Goal: Task Accomplishment & Management: Use online tool/utility

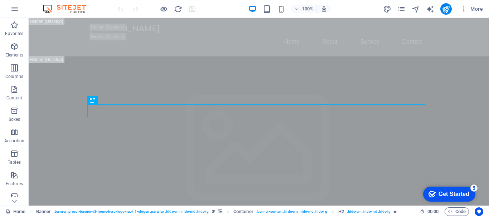
click at [448, 191] on div "Get Started" at bounding box center [453, 194] width 31 height 6
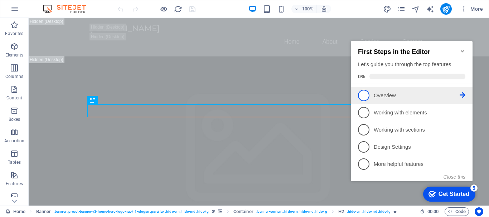
click at [387, 93] on p "Overview - incomplete" at bounding box center [417, 96] width 86 height 8
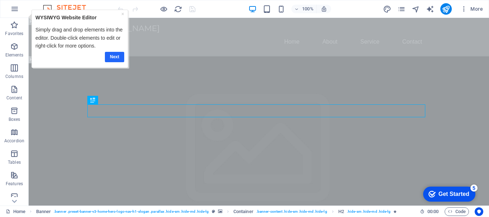
click at [113, 56] on link "Next" at bounding box center [114, 57] width 19 height 10
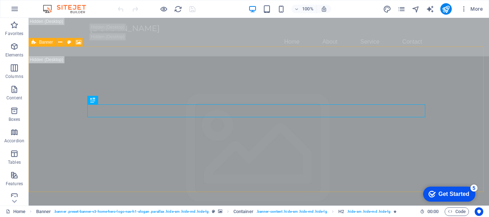
click at [0, 0] on span "Banner" at bounding box center [0, 0] width 0 height 0
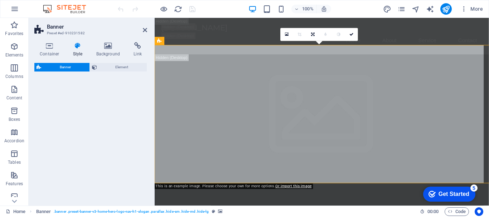
select select "preset-banner-v3-home-hero-logo-nav-h1-slogan"
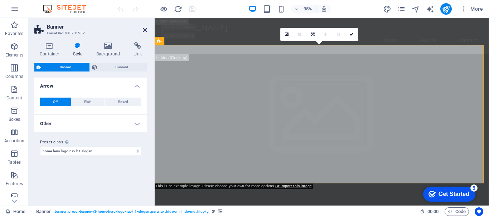
click at [144, 28] on icon at bounding box center [145, 30] width 4 height 6
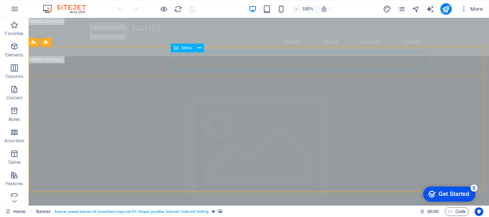
click at [0, 0] on span "Menu" at bounding box center [0, 0] width 0 height 0
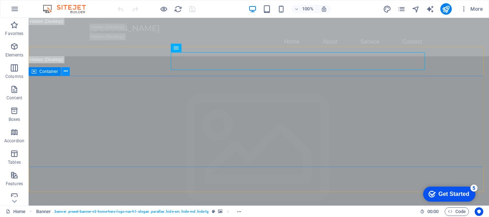
click at [0, 0] on icon at bounding box center [0, 0] width 0 height 0
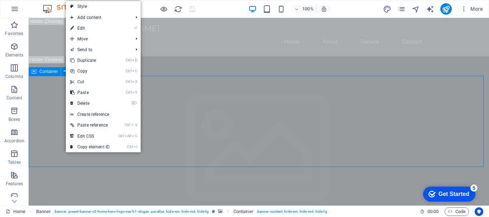
click at [0, 0] on span "Container" at bounding box center [0, 0] width 0 height 0
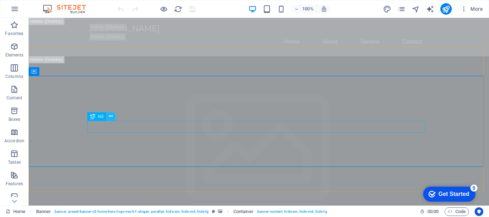
click at [0, 0] on icon at bounding box center [0, 0] width 0 height 0
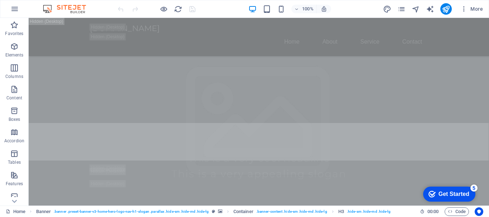
scroll to position [107, 0]
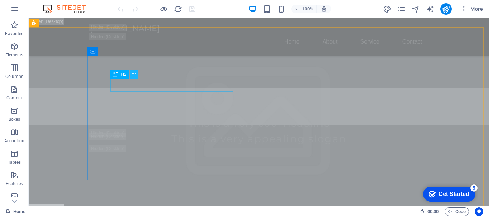
click at [134, 73] on icon at bounding box center [134, 75] width 4 height 8
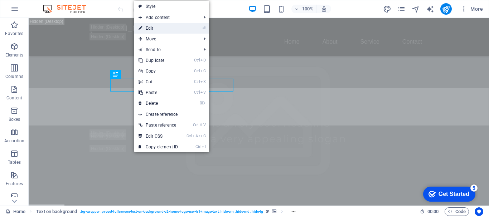
click at [151, 29] on link "⏎ Edit" at bounding box center [158, 28] width 48 height 11
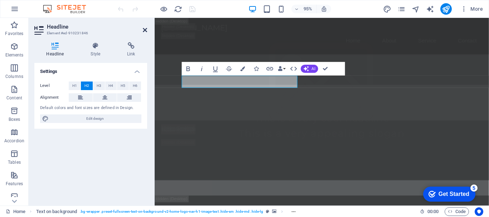
click at [144, 28] on icon at bounding box center [145, 30] width 4 height 6
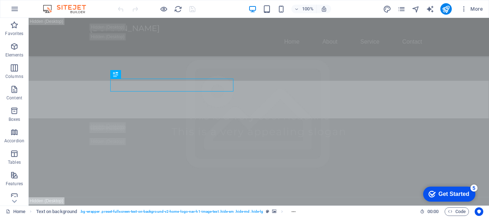
click at [451, 193] on div "Get Started" at bounding box center [453, 194] width 31 height 6
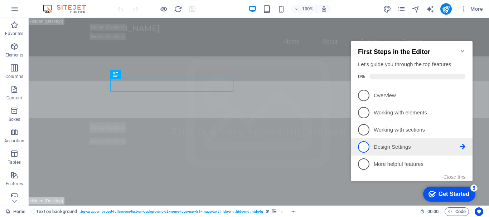
click at [385, 146] on p "Design Settings - incomplete" at bounding box center [417, 148] width 86 height 8
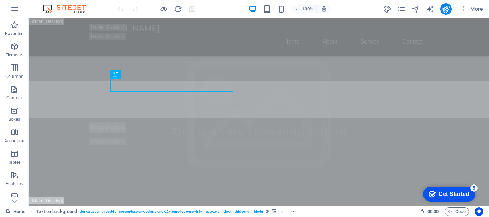
click at [439, 191] on div "Get Started" at bounding box center [453, 194] width 31 height 6
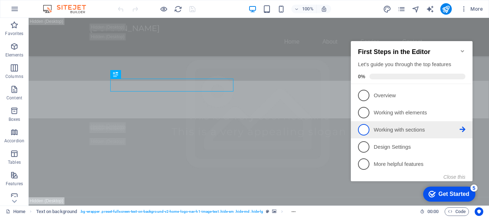
click at [384, 128] on p "Working with sections - incomplete" at bounding box center [417, 130] width 86 height 8
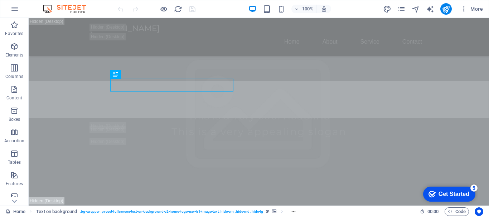
scroll to position [0, 0]
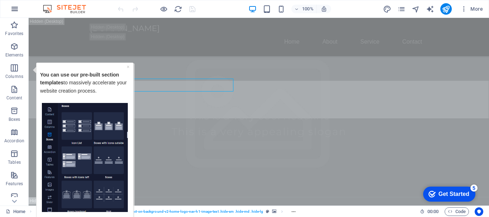
click at [16, 7] on icon "button" at bounding box center [14, 9] width 9 height 9
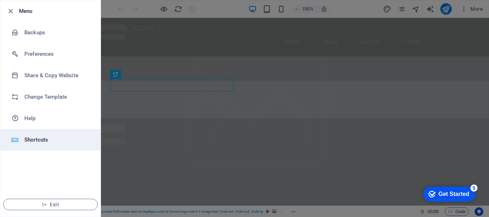
click at [38, 140] on h6 "Shortcuts" at bounding box center [57, 140] width 66 height 9
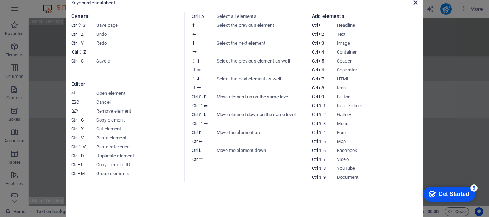
click at [414, 2] on icon at bounding box center [415, 3] width 4 height 6
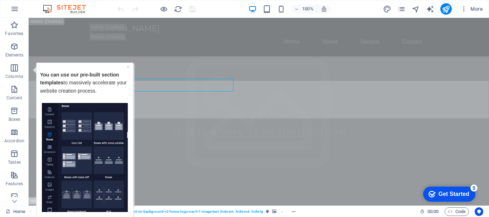
click at [457, 194] on div "Get Started" at bounding box center [453, 194] width 31 height 6
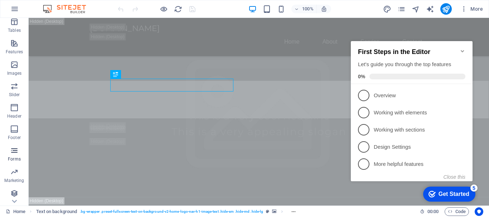
scroll to position [134, 0]
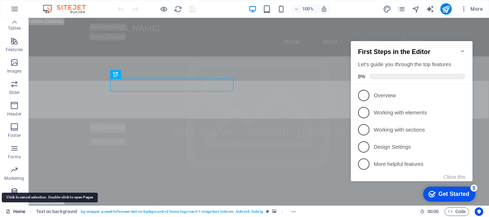
click at [13, 210] on link "Home" at bounding box center [16, 212] width 20 height 9
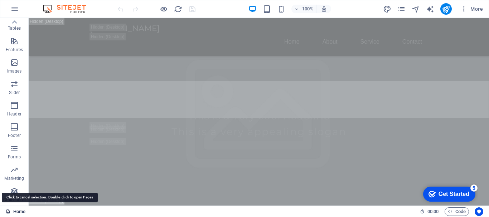
click at [13, 209] on link "Home" at bounding box center [16, 212] width 20 height 9
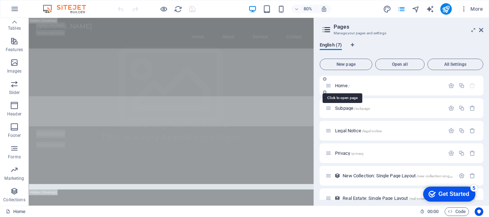
click at [336, 84] on span "Home /" at bounding box center [342, 85] width 15 height 5
click at [336, 87] on span "Home /" at bounding box center [342, 85] width 15 height 5
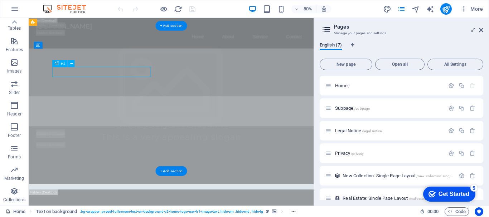
drag, startPoint x: 113, startPoint y: 81, endPoint x: 33, endPoint y: 105, distance: 83.9
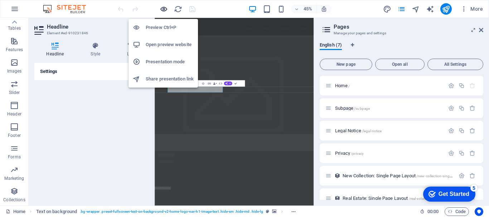
click at [162, 8] on icon "button" at bounding box center [164, 9] width 8 height 8
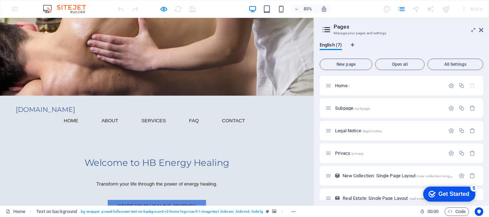
scroll to position [36, 0]
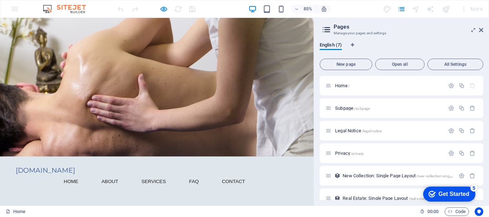
drag, startPoint x: 292, startPoint y: 55, endPoint x: 242, endPoint y: 159, distance: 115.6
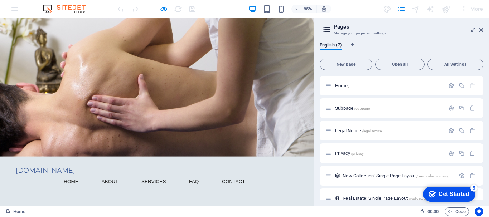
drag, startPoint x: 278, startPoint y: 89, endPoint x: 282, endPoint y: 93, distance: 5.3
drag, startPoint x: 268, startPoint y: 108, endPoint x: 235, endPoint y: 38, distance: 77.0
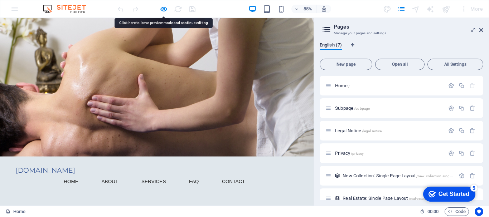
drag, startPoint x: 287, startPoint y: 66, endPoint x: 291, endPoint y: 67, distance: 3.7
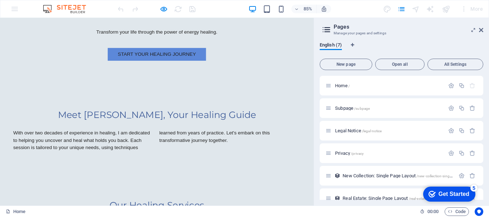
scroll to position [322, 0]
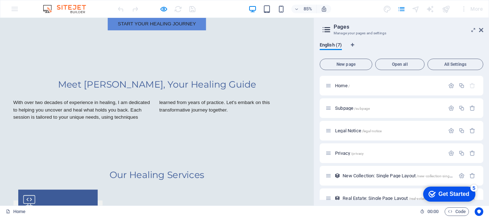
click at [149, 197] on h2 "Our Healing Services" at bounding box center [185, 203] width 338 height 13
click at [144, 197] on h2 "Our Healing Services" at bounding box center [185, 203] width 338 height 13
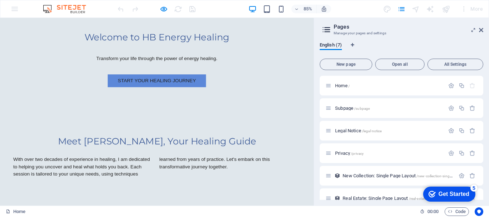
scroll to position [251, 0]
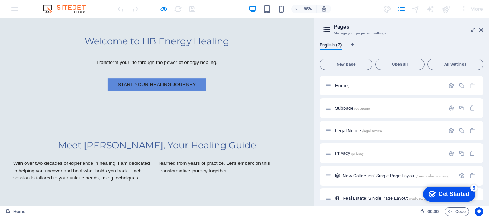
drag, startPoint x: 127, startPoint y: 107, endPoint x: 149, endPoint y: 108, distance: 22.2
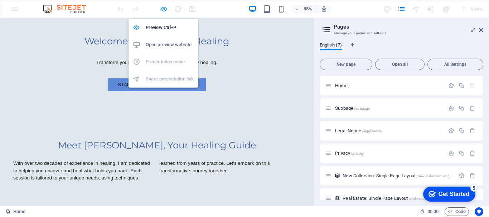
click at [162, 8] on icon "button" at bounding box center [164, 9] width 8 height 8
click at [169, 27] on h6 "Preview Ctrl+P" at bounding box center [170, 27] width 48 height 9
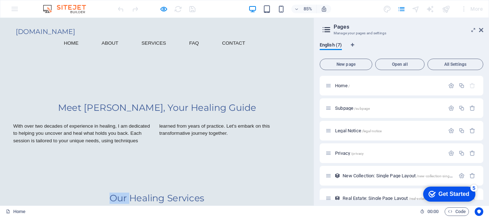
drag, startPoint x: 148, startPoint y: 107, endPoint x: 128, endPoint y: 105, distance: 20.5
click at [0, 0] on icon "pages" at bounding box center [0, 0] width 0 height 0
drag, startPoint x: 481, startPoint y: 29, endPoint x: 474, endPoint y: 1, distance: 28.0
click at [481, 29] on icon at bounding box center [481, 30] width 4 height 6
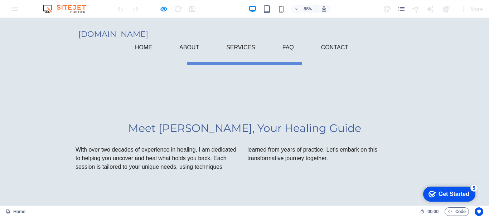
scroll to position [221, 0]
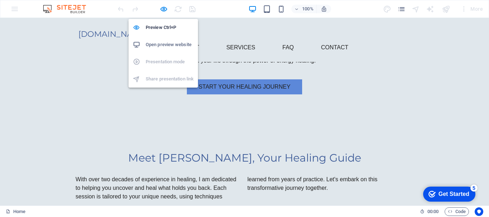
click at [178, 43] on font "Open preview website" at bounding box center [169, 44] width 46 height 5
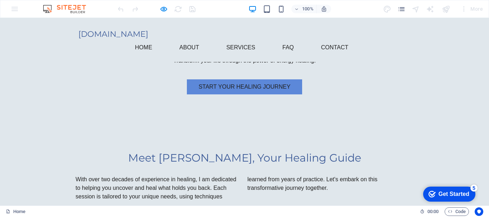
drag, startPoint x: 158, startPoint y: 64, endPoint x: 157, endPoint y: 60, distance: 4.4
click at [157, 123] on div "Meet Janet Valler, Your Healing Guide With over two decades of experience in he…" at bounding box center [244, 176] width 489 height 107
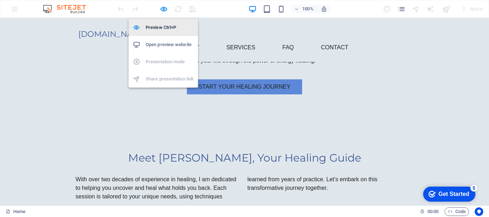
drag, startPoint x: 155, startPoint y: 25, endPoint x: 154, endPoint y: 29, distance: 4.1
click at [155, 25] on font "Preview Ctrl+P" at bounding box center [161, 27] width 30 height 5
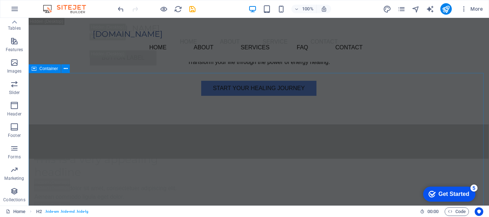
scroll to position [0, 0]
click at [463, 10] on icon "button" at bounding box center [463, 8] width 7 height 7
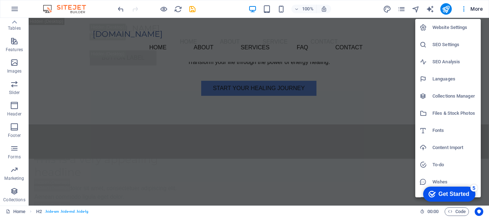
click at [475, 8] on div at bounding box center [244, 108] width 489 height 217
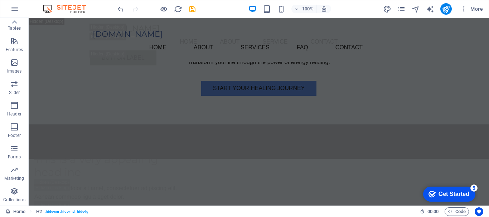
click at [285, 21] on span "More" at bounding box center [276, 29] width 17 height 17
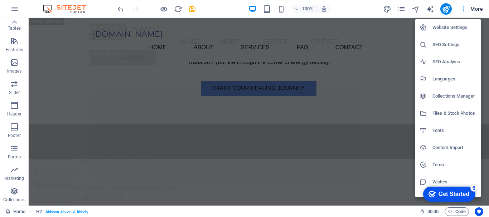
click at [13, 20] on div at bounding box center [244, 108] width 489 height 217
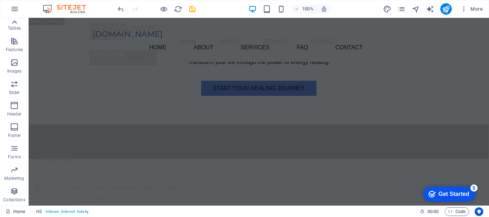
click at [13, 25] on icon at bounding box center [14, 22] width 10 height 10
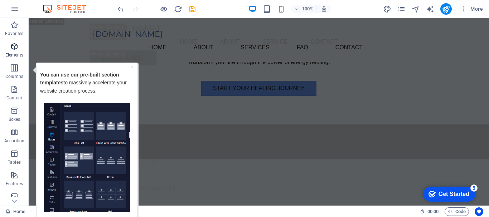
click at [14, 46] on icon "button" at bounding box center [14, 46] width 9 height 9
click at [11, 28] on icon "button" at bounding box center [14, 25] width 9 height 9
click at [15, 8] on icon "button" at bounding box center [14, 9] width 9 height 9
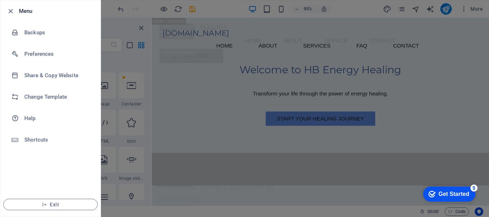
scroll to position [1505, 0]
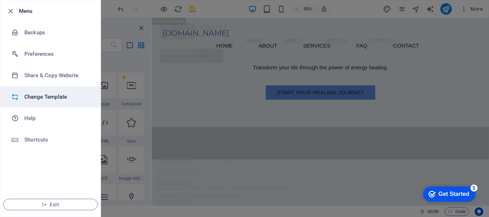
click at [30, 95] on h6 "Change Template" at bounding box center [57, 97] width 66 height 9
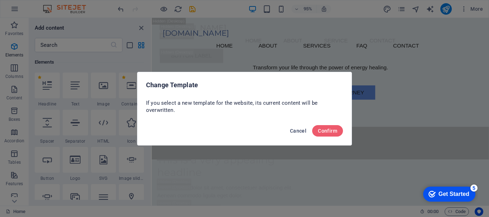
drag, startPoint x: 292, startPoint y: 130, endPoint x: 145, endPoint y: 119, distance: 147.9
click at [292, 130] on font "Cancel" at bounding box center [298, 131] width 16 height 6
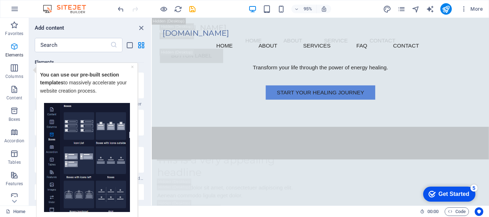
drag, startPoint x: 139, startPoint y: 28, endPoint x: 12, endPoint y: 47, distance: 128.6
click at [137, 28] on icon "close panel" at bounding box center [141, 28] width 8 height 8
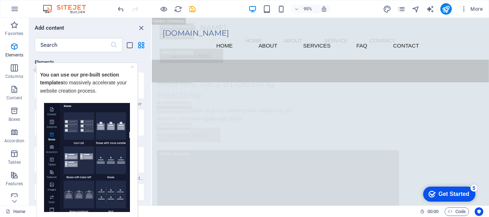
click at [12, 47] on icon "button" at bounding box center [14, 46] width 9 height 9
click at [131, 65] on link "×" at bounding box center [132, 67] width 3 height 6
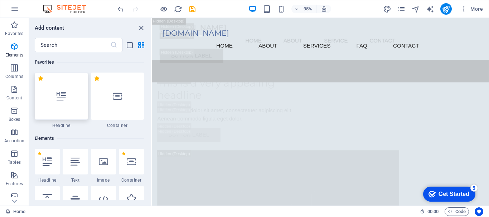
click at [132, 65] on h6 "Favorites" at bounding box center [89, 62] width 109 height 9
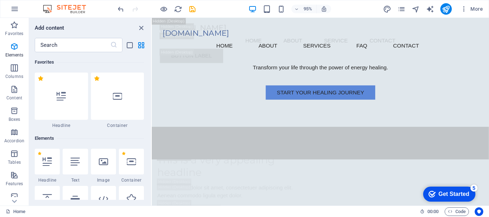
scroll to position [76, 0]
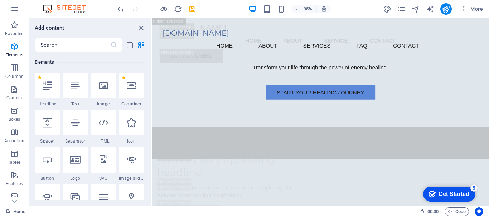
drag, startPoint x: 80, startPoint y: 87, endPoint x: 76, endPoint y: 63, distance: 24.0
click at [73, 64] on h6 "Elements" at bounding box center [89, 62] width 109 height 9
click at [76, 85] on icon at bounding box center [75, 85] width 9 height 9
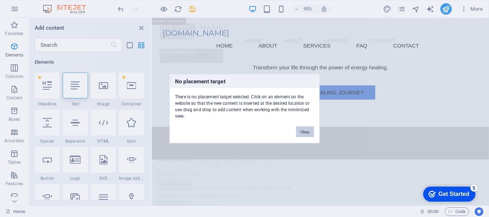
click at [306, 130] on button "Okay" at bounding box center [305, 131] width 18 height 11
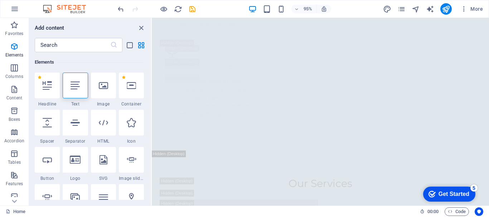
scroll to position [0, 0]
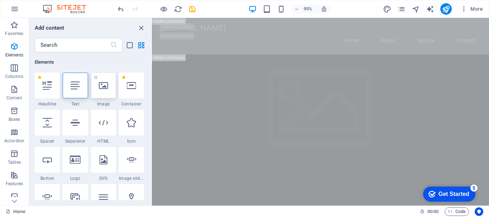
click at [103, 91] on div at bounding box center [103, 86] width 25 height 26
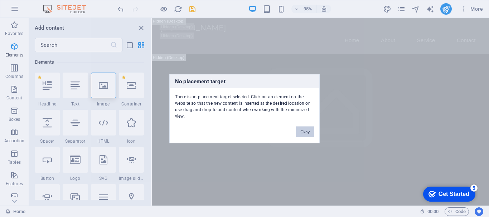
click at [308, 133] on font "Okay" at bounding box center [304, 132] width 9 height 4
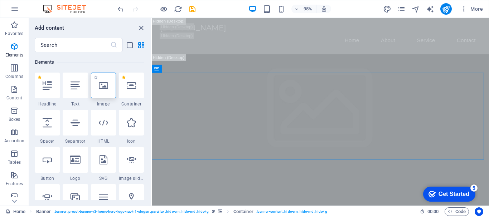
click at [102, 88] on icon at bounding box center [103, 85] width 9 height 9
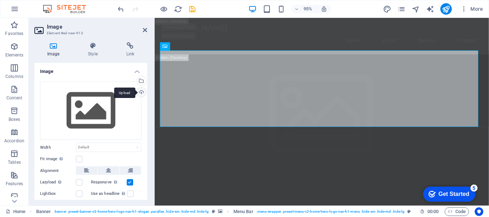
click at [138, 93] on div "Upload" at bounding box center [140, 93] width 11 height 11
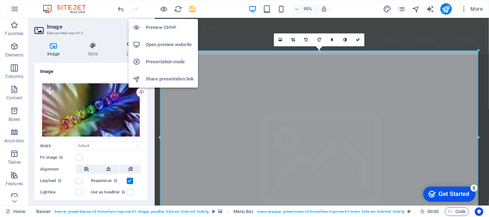
click at [165, 24] on h6 "Preview Ctrl+P" at bounding box center [170, 27] width 48 height 9
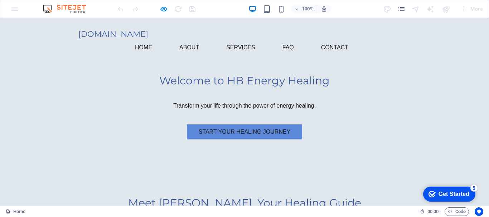
scroll to position [215, 0]
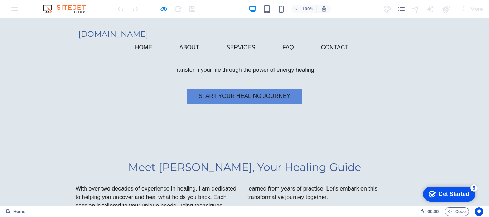
drag, startPoint x: 187, startPoint y: 113, endPoint x: 207, endPoint y: 113, distance: 20.0
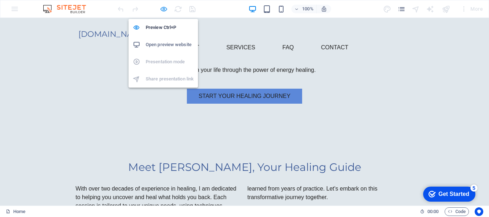
drag, startPoint x: 164, startPoint y: 10, endPoint x: 146, endPoint y: 73, distance: 65.0
click at [164, 10] on icon "button" at bounding box center [164, 9] width 8 height 8
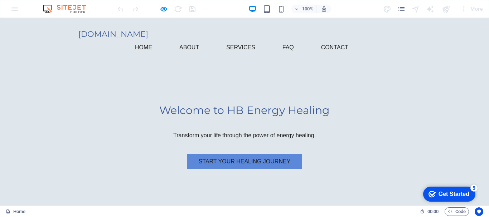
scroll to position [185, 0]
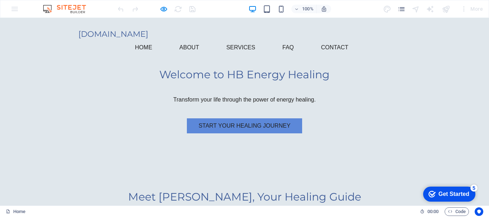
drag, startPoint x: 205, startPoint y: 145, endPoint x: 187, endPoint y: 142, distance: 18.7
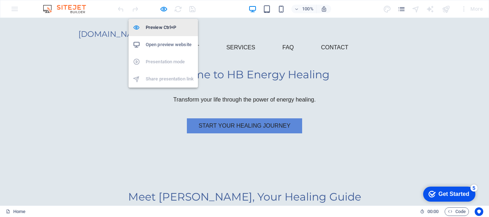
click at [164, 26] on font "Preview Ctrl+P" at bounding box center [161, 27] width 30 height 5
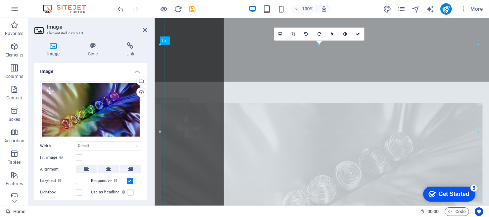
scroll to position [6, 0]
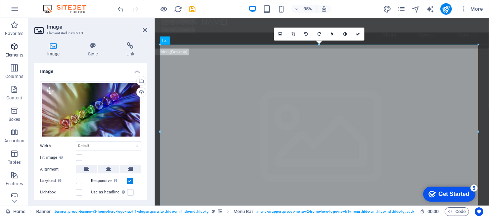
click at [12, 45] on icon "button" at bounding box center [14, 46] width 9 height 9
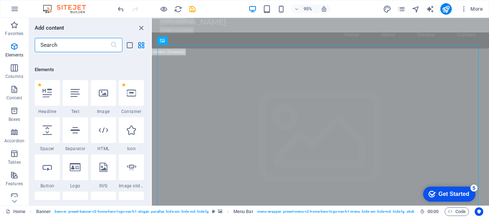
scroll to position [76, 0]
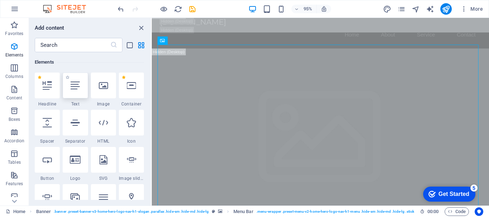
click at [73, 87] on icon at bounding box center [75, 85] width 9 height 9
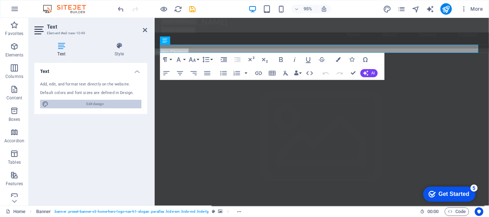
click at [93, 103] on span "Edit design" at bounding box center [95, 104] width 88 height 9
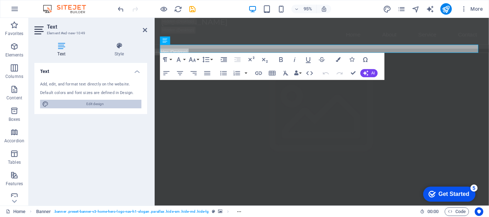
select select "px"
select select "200"
select select "px"
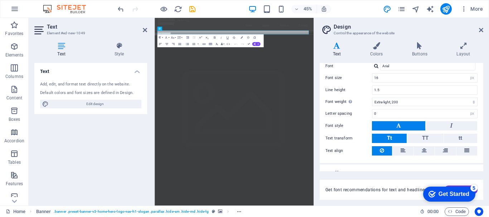
scroll to position [55, 0]
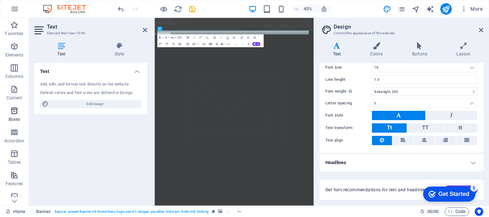
click at [12, 111] on icon "button" at bounding box center [14, 111] width 9 height 9
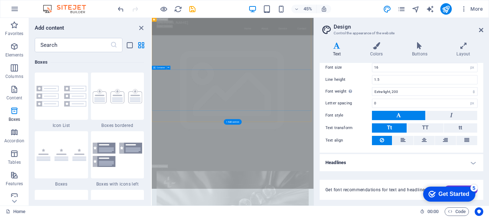
scroll to position [179, 0]
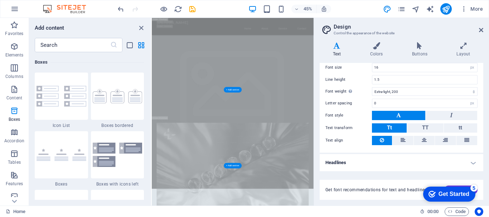
drag, startPoint x: 350, startPoint y: 268, endPoint x: 371, endPoint y: 259, distance: 23.4
click at [17, 47] on icon "button" at bounding box center [14, 46] width 9 height 9
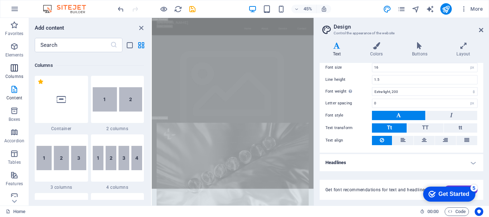
scroll to position [76, 0]
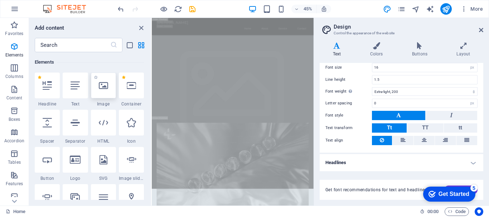
click at [100, 88] on icon at bounding box center [103, 85] width 9 height 9
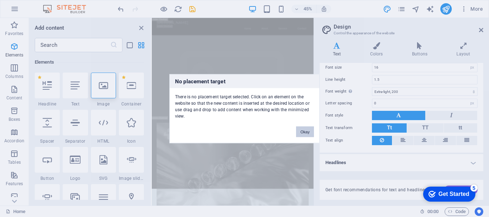
drag, startPoint x: 306, startPoint y: 129, endPoint x: 324, endPoint y: 252, distance: 124.5
click at [306, 129] on button "Okay" at bounding box center [305, 131] width 18 height 11
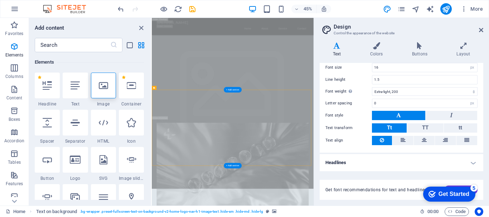
drag, startPoint x: 349, startPoint y: 271, endPoint x: 354, endPoint y: 267, distance: 6.7
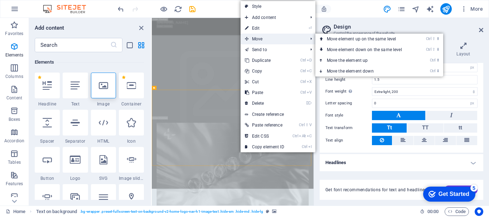
click at [262, 37] on span "Move" at bounding box center [273, 39] width 64 height 11
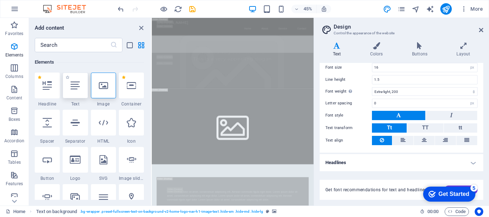
scroll to position [394, 0]
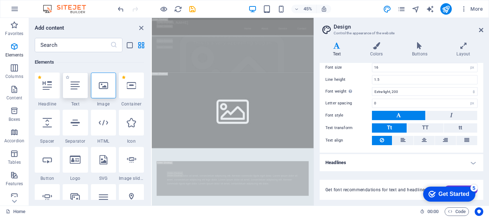
click at [74, 87] on icon at bounding box center [75, 85] width 9 height 9
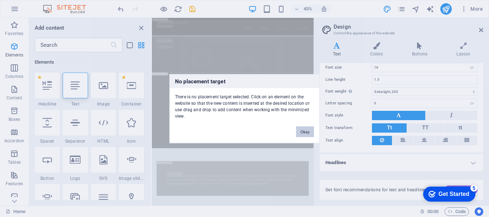
drag, startPoint x: 299, startPoint y: 132, endPoint x: 326, endPoint y: 253, distance: 124.3
click at [299, 132] on button "Okay" at bounding box center [305, 131] width 18 height 11
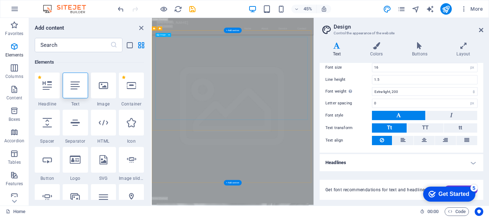
scroll to position [36, 0]
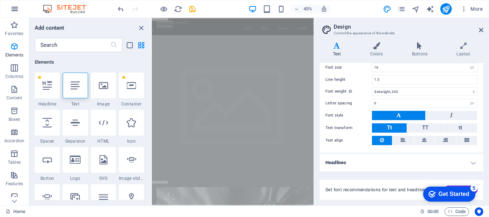
click at [12, 6] on icon "button" at bounding box center [14, 9] width 9 height 9
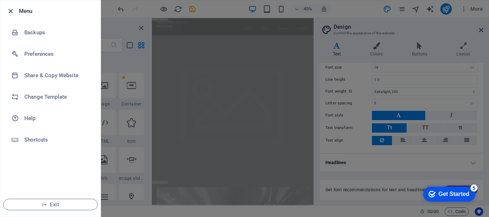
click at [9, 9] on icon "button" at bounding box center [10, 11] width 8 height 8
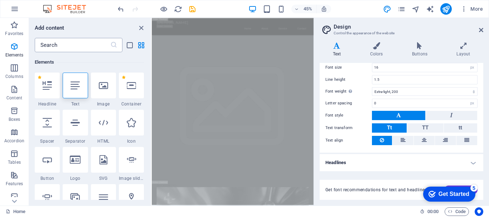
click at [63, 45] on input "text" at bounding box center [73, 45] width 76 height 14
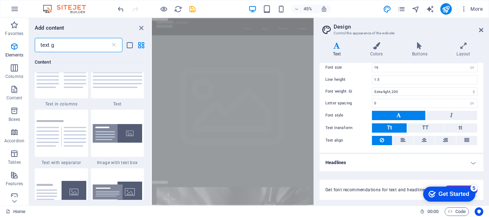
scroll to position [0, 0]
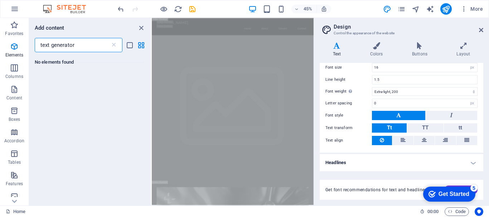
type input "text generator"
click at [114, 45] on icon at bounding box center [113, 45] width 7 height 7
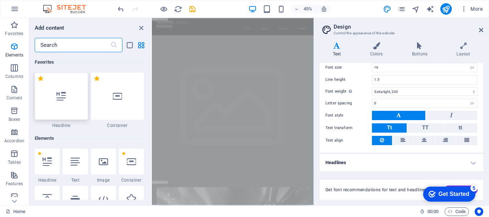
click at [59, 97] on icon at bounding box center [61, 96] width 9 height 9
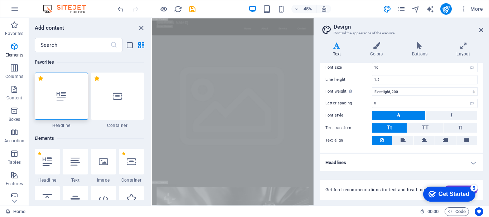
click at [60, 97] on icon at bounding box center [61, 96] width 9 height 9
click at [59, 96] on icon at bounding box center [61, 96] width 9 height 9
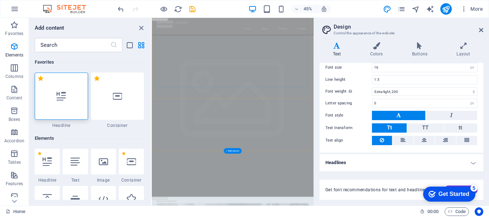
scroll to position [107, 0]
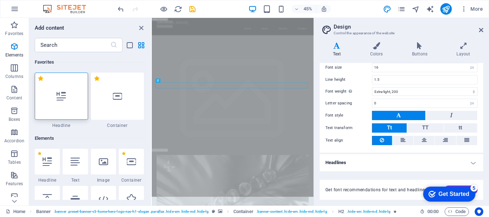
click at [59, 96] on icon at bounding box center [61, 96] width 9 height 9
click at [152, 96] on div "H2 Banner Container Spacer H3 Menu Bar Banner Menu Bar Menu Logo Logo Menu Spac…" at bounding box center [233, 112] width 162 height 188
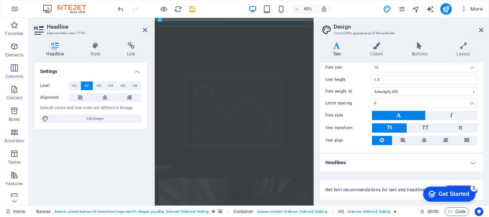
scroll to position [0, 0]
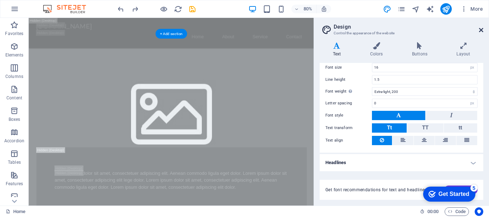
scroll to position [573, 0]
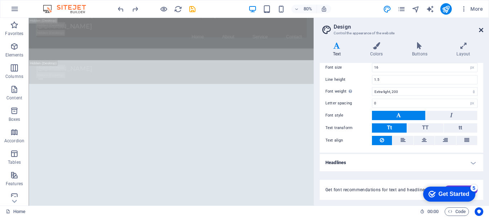
click at [481, 29] on icon at bounding box center [481, 30] width 4 height 6
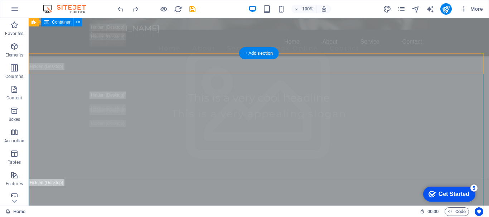
scroll to position [179, 0]
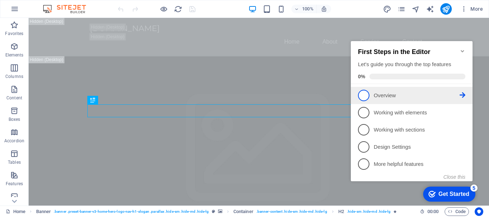
click at [390, 94] on p "Overview - incomplete" at bounding box center [417, 96] width 86 height 8
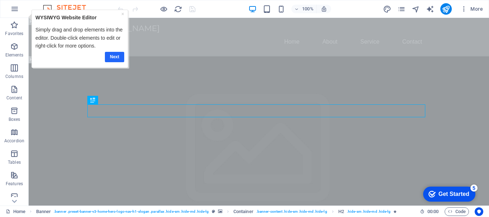
drag, startPoint x: 111, startPoint y: 56, endPoint x: 108, endPoint y: 48, distance: 8.9
click at [111, 56] on link "Next" at bounding box center [114, 57] width 19 height 10
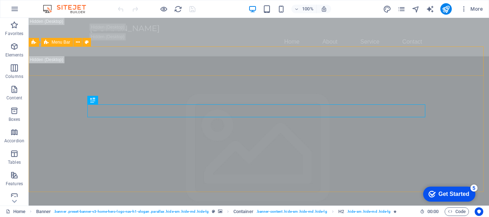
click at [59, 43] on span "Menu Bar" at bounding box center [61, 42] width 19 height 4
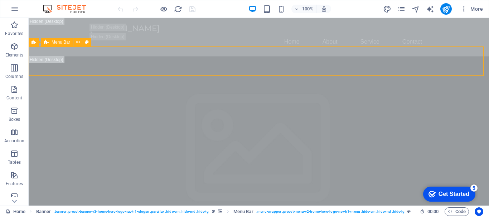
click at [59, 43] on span "Menu Bar" at bounding box center [61, 42] width 19 height 4
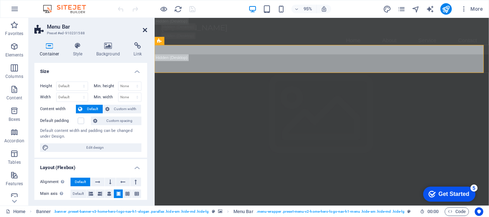
click at [145, 29] on icon at bounding box center [145, 30] width 4 height 6
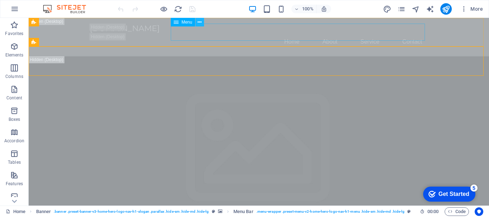
click at [199, 23] on icon at bounding box center [200, 23] width 4 height 8
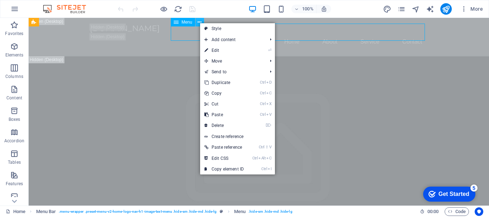
click at [199, 23] on icon at bounding box center [200, 23] width 4 height 8
click at [230, 49] on link "⏎ Edit" at bounding box center [224, 50] width 48 height 11
select select
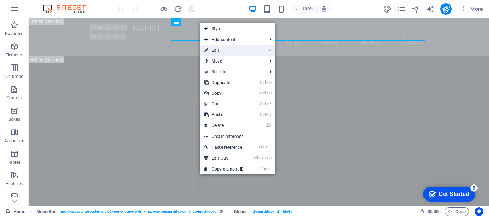
select select
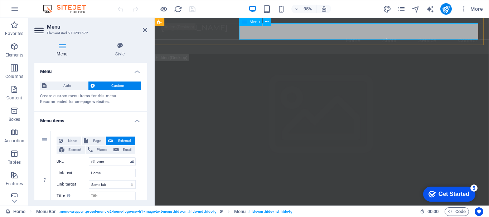
click at [469, 33] on nav "Home About Service Contact" at bounding box center [331, 41] width 338 height 17
click at [62, 45] on icon at bounding box center [61, 45] width 55 height 7
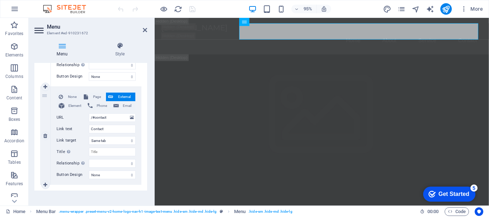
scroll to position [331, 0]
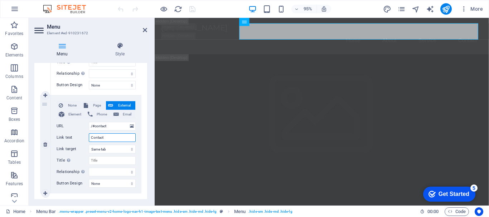
drag, startPoint x: 110, startPoint y: 139, endPoint x: 80, endPoint y: 135, distance: 30.7
click at [82, 136] on div "Link text Contact" at bounding box center [96, 138] width 79 height 9
select select
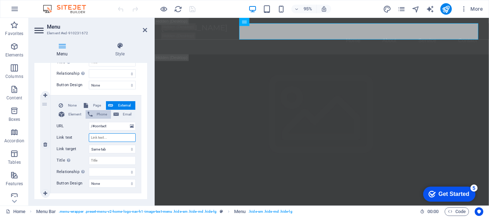
select select
click at [103, 113] on span "Phone" at bounding box center [102, 114] width 14 height 9
select select
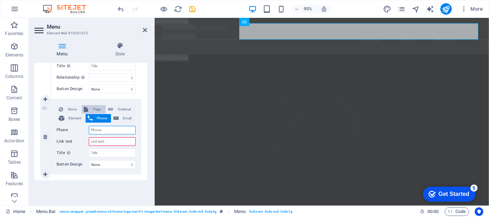
scroll to position [327, 0]
type input "027"
select select
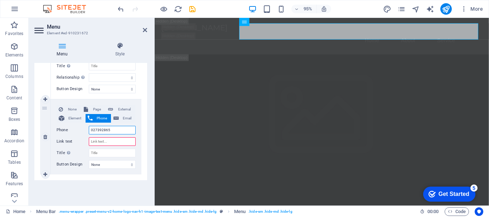
type input "0273928659"
select select
type input "0273928659"
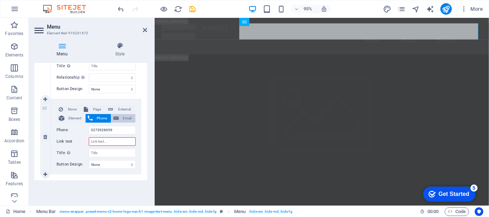
click at [127, 117] on span "Email" at bounding box center [127, 118] width 12 height 9
select select
click at [105, 131] on input "Email" at bounding box center [112, 130] width 47 height 9
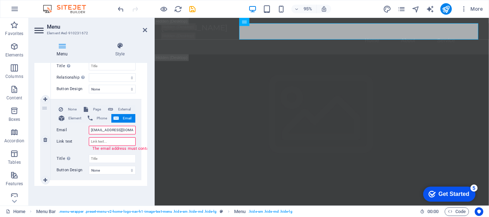
type input "[EMAIL_ADDRESS][DOMAIN_NAME]"
select select
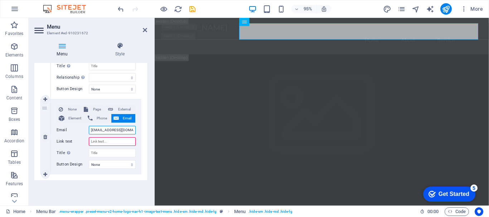
type input "[EMAIL_ADDRESS][DOMAIN_NAME]"
click at [109, 143] on input "Link text" at bounding box center [112, 141] width 47 height 9
drag, startPoint x: 102, startPoint y: 142, endPoint x: 96, endPoint y: 141, distance: 6.5
click at [96, 141] on input "Link text" at bounding box center [112, 141] width 47 height 9
select select
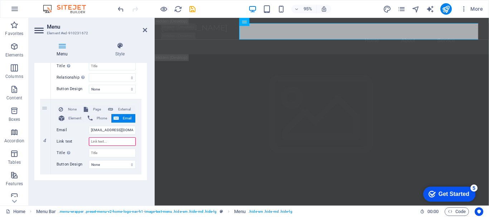
select select
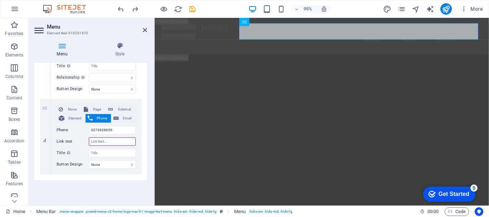
select select
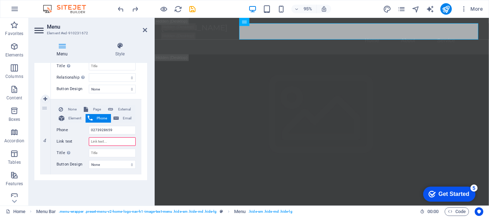
select select
type input "027"
select select
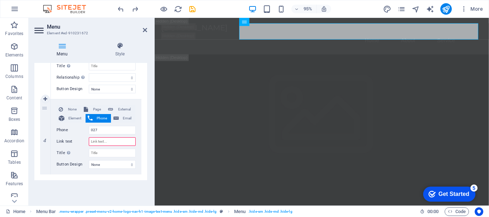
select select
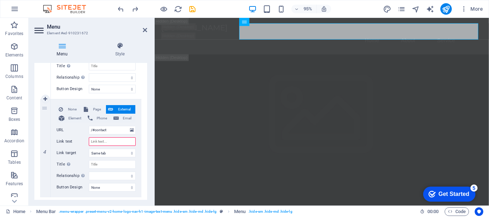
select select
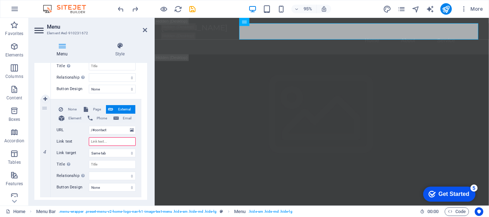
select select
type input "Contact"
select select
click at [97, 117] on span "Phone" at bounding box center [102, 118] width 14 height 9
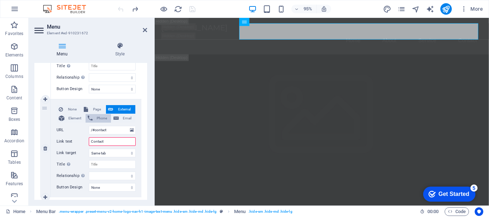
select select
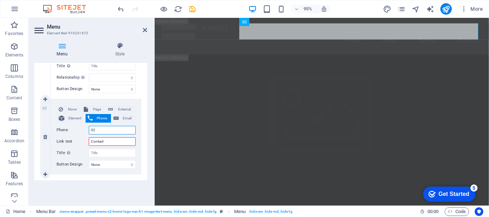
type input "027"
select select
type input "0273928659"
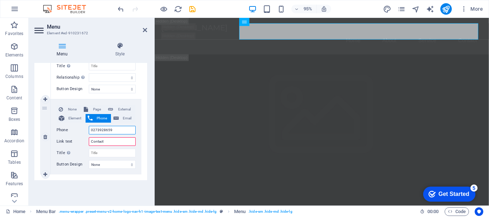
select select
type input "0273928659"
click at [129, 164] on select "None Default Primary Secondary" at bounding box center [112, 164] width 47 height 9
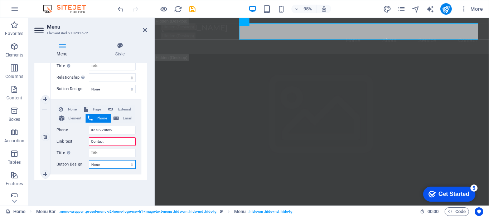
select select "primary"
click at [89, 160] on select "None Default Primary Secondary" at bounding box center [112, 164] width 47 height 9
select select
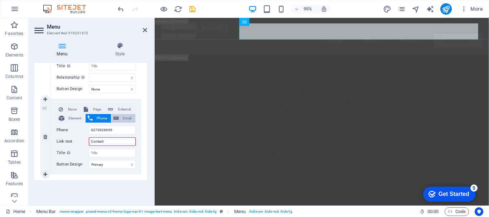
click at [122, 118] on span "Email" at bounding box center [127, 118] width 12 height 9
select select
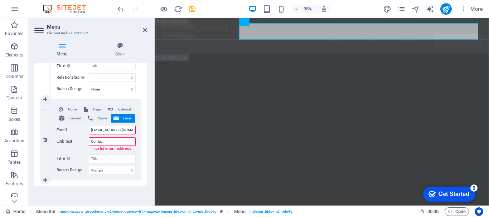
type input "[EMAIL_ADDRESS][DOMAIN_NAME]"
select select
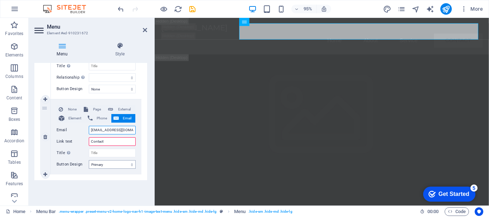
type input "[EMAIL_ADDRESS][DOMAIN_NAME]"
click at [129, 164] on select "None Default Primary Secondary" at bounding box center [112, 164] width 47 height 9
select select "secondary"
click at [89, 160] on select "None Default Primary Secondary" at bounding box center [112, 164] width 47 height 9
select select
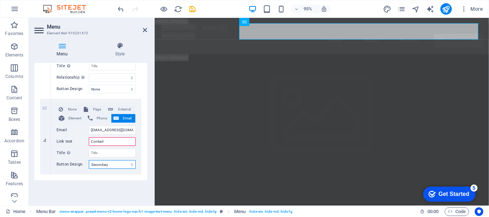
select select
click at [190, 94] on icon at bounding box center [191, 95] width 4 height 7
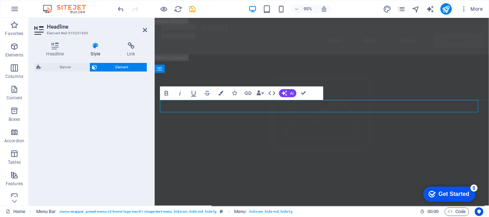
select select "fade"
select select "s"
select select "onload"
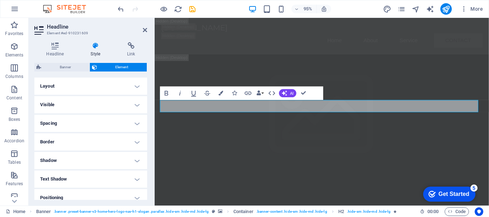
click at [137, 83] on h4 "Layout" at bounding box center [90, 86] width 113 height 17
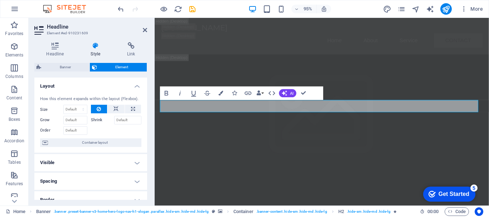
click at [132, 159] on h4 "Visible" at bounding box center [90, 162] width 113 height 17
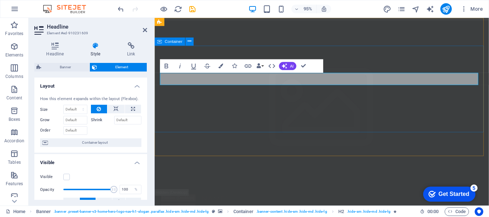
scroll to position [0, 0]
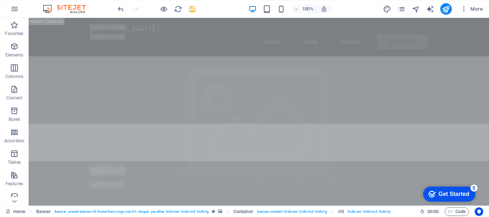
scroll to position [107, 0]
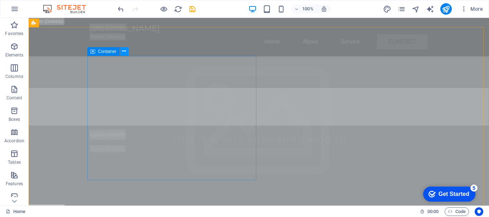
click at [123, 51] on icon at bounding box center [124, 52] width 4 height 8
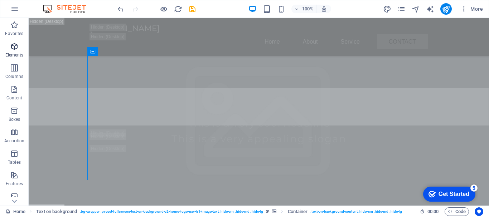
drag, startPoint x: 13, startPoint y: 47, endPoint x: 1, endPoint y: 30, distance: 21.3
click at [13, 47] on icon "button" at bounding box center [14, 46] width 9 height 9
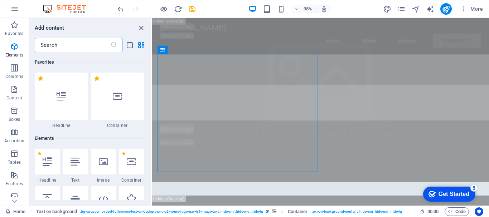
scroll to position [76, 0]
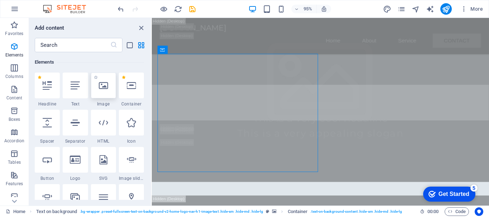
click at [100, 88] on icon at bounding box center [103, 85] width 9 height 9
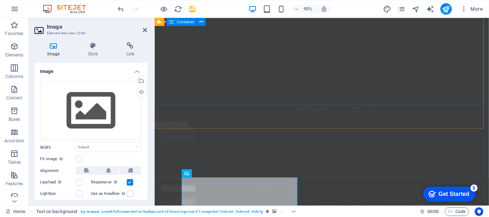
scroll to position [0, 0]
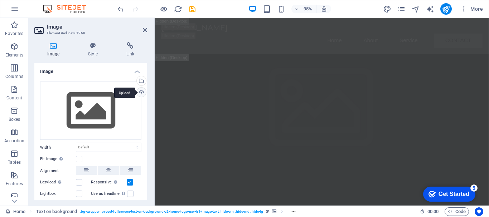
click at [139, 89] on div "Upload" at bounding box center [140, 93] width 11 height 11
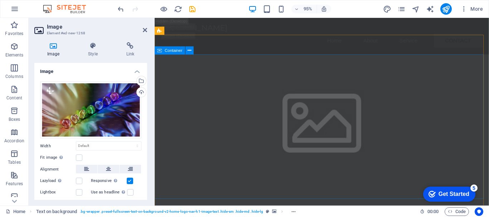
scroll to position [347, 0]
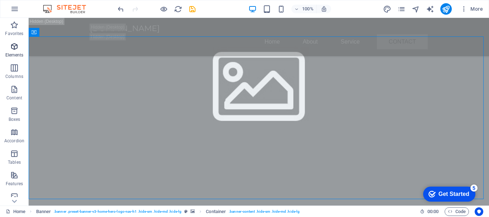
click at [15, 43] on icon "button" at bounding box center [14, 46] width 9 height 9
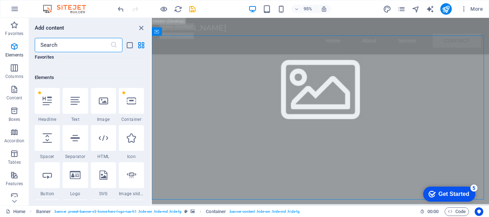
scroll to position [76, 0]
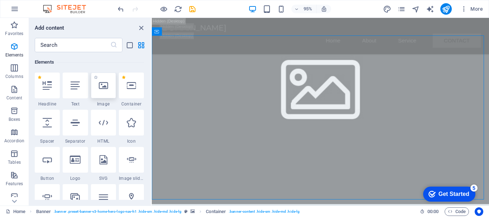
click at [104, 89] on icon at bounding box center [103, 85] width 9 height 9
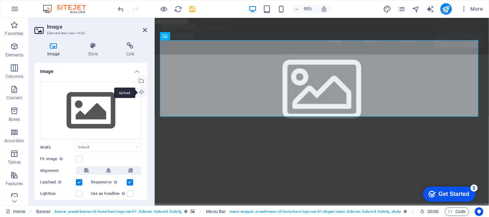
click at [140, 92] on div "Upload" at bounding box center [140, 93] width 11 height 11
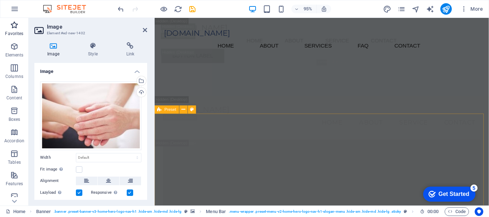
scroll to position [1278, 0]
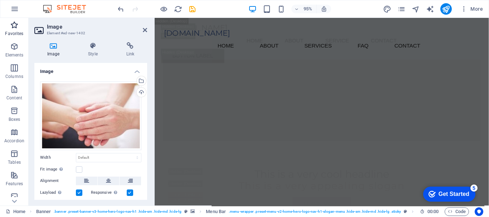
click at [14, 23] on icon "button" at bounding box center [14, 25] width 9 height 9
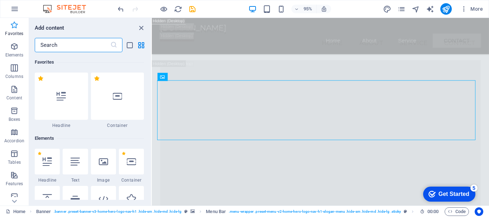
scroll to position [305, 0]
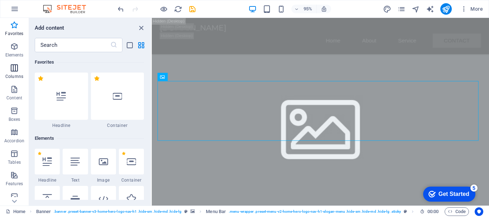
click at [11, 69] on icon "button" at bounding box center [14, 68] width 9 height 9
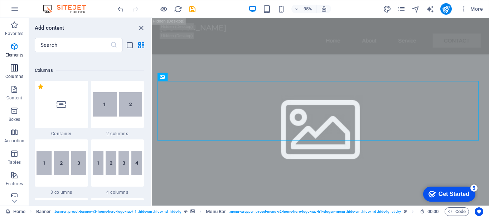
scroll to position [354, 0]
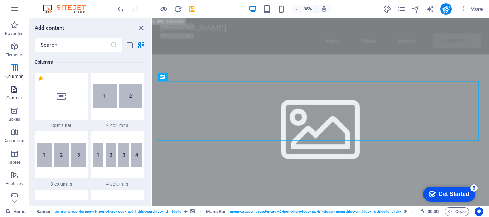
click at [13, 94] on span "Content" at bounding box center [14, 93] width 29 height 17
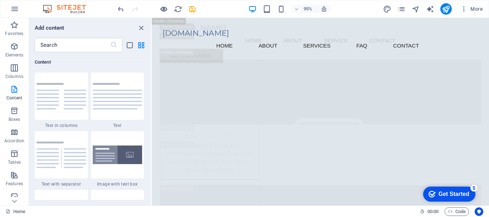
scroll to position [4838, 0]
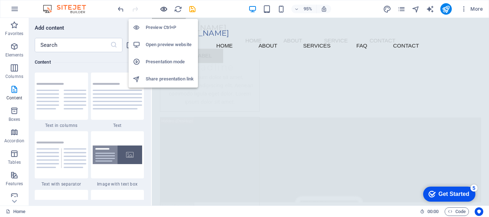
click at [163, 8] on icon "button" at bounding box center [164, 9] width 8 height 8
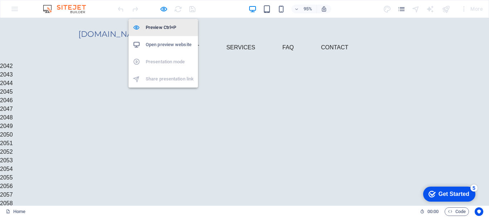
scroll to position [1044, 0]
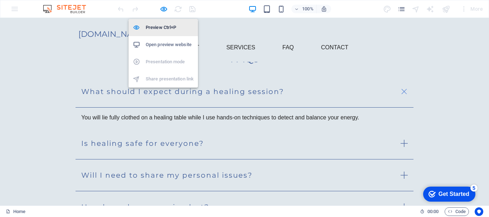
click at [164, 28] on h6 "Preview Ctrl+P" at bounding box center [170, 27] width 48 height 9
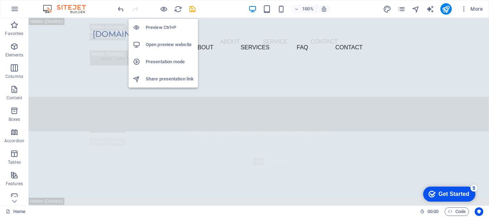
scroll to position [4838, 0]
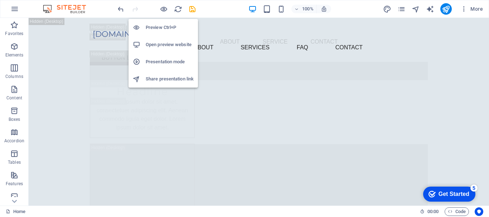
click at [164, 9] on icon "button" at bounding box center [164, 9] width 8 height 8
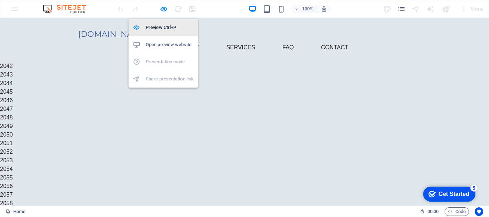
scroll to position [1044, 0]
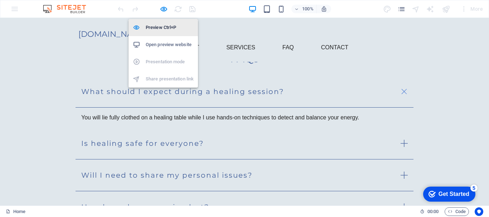
click at [159, 25] on h6 "Preview Ctrl+P" at bounding box center [170, 27] width 48 height 9
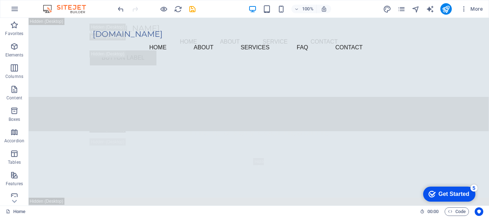
scroll to position [4910, 0]
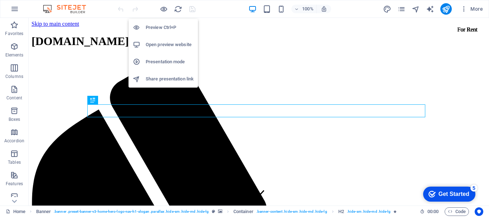
click at [166, 43] on h6 "Open preview website" at bounding box center [170, 44] width 48 height 9
